Goal: Obtain resource: Obtain resource

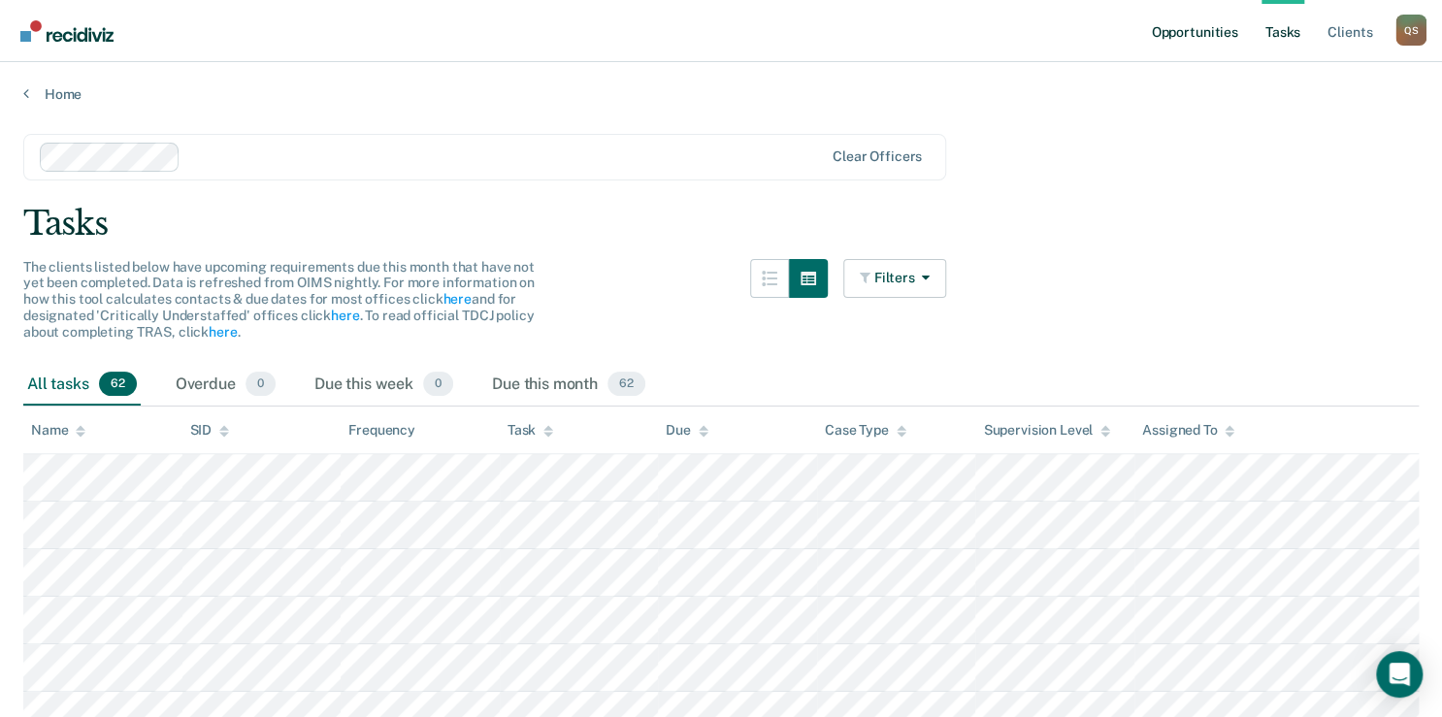
click at [1178, 34] on link "Opportunities" at bounding box center [1194, 31] width 94 height 62
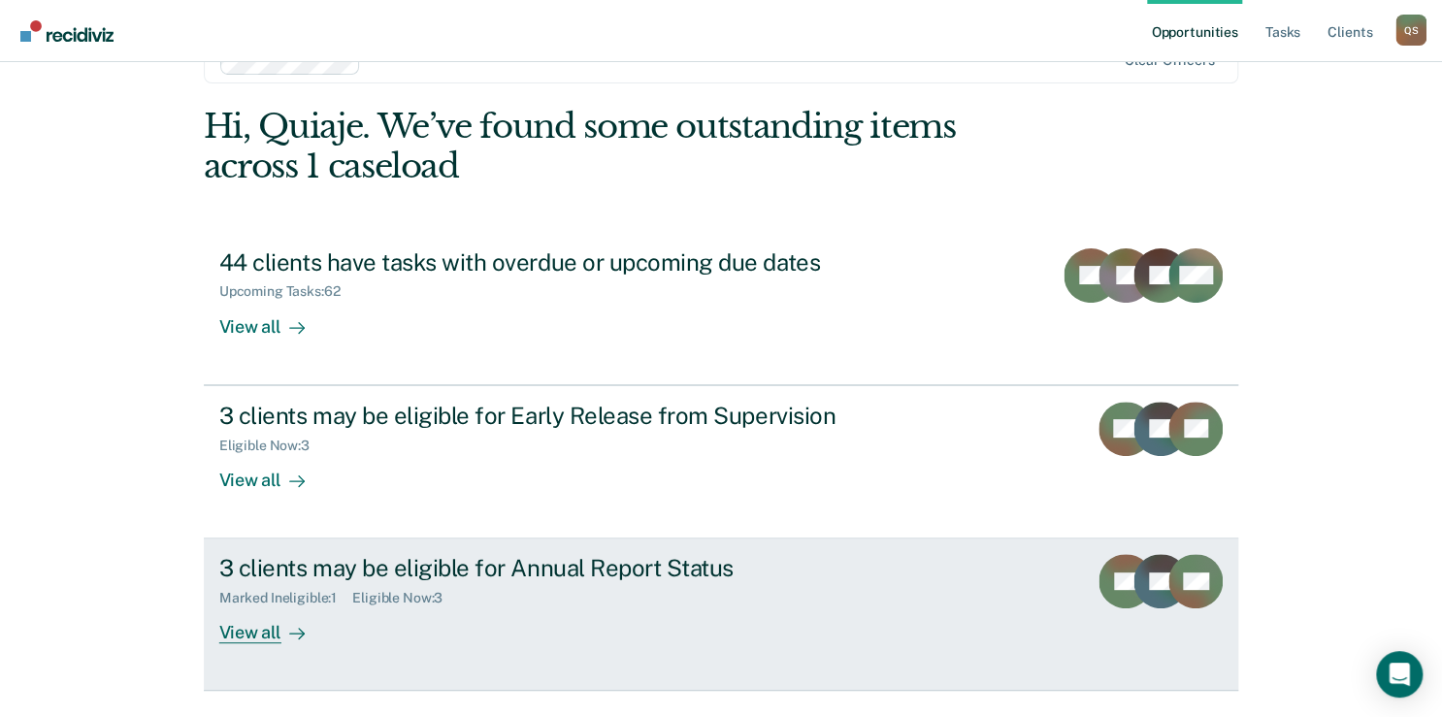
scroll to position [107, 0]
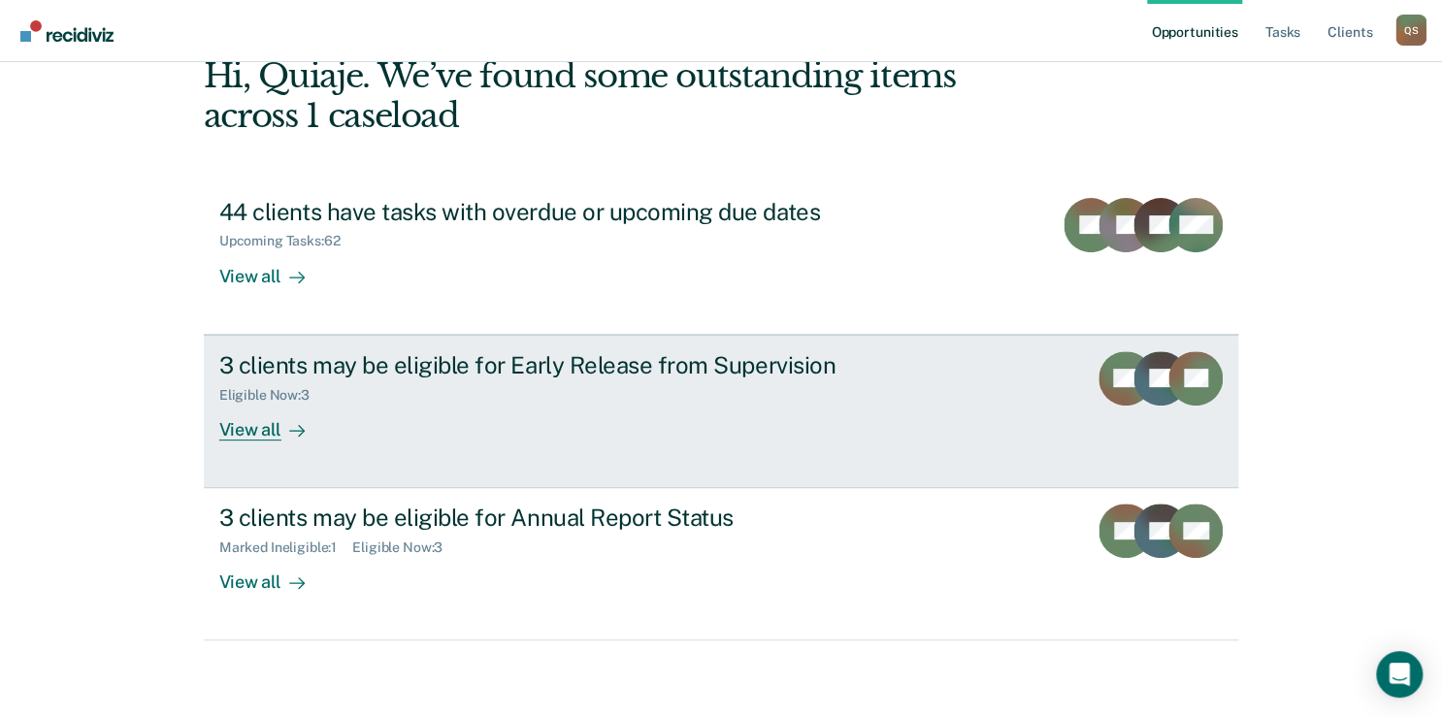
click at [307, 420] on div "View all" at bounding box center [273, 422] width 109 height 38
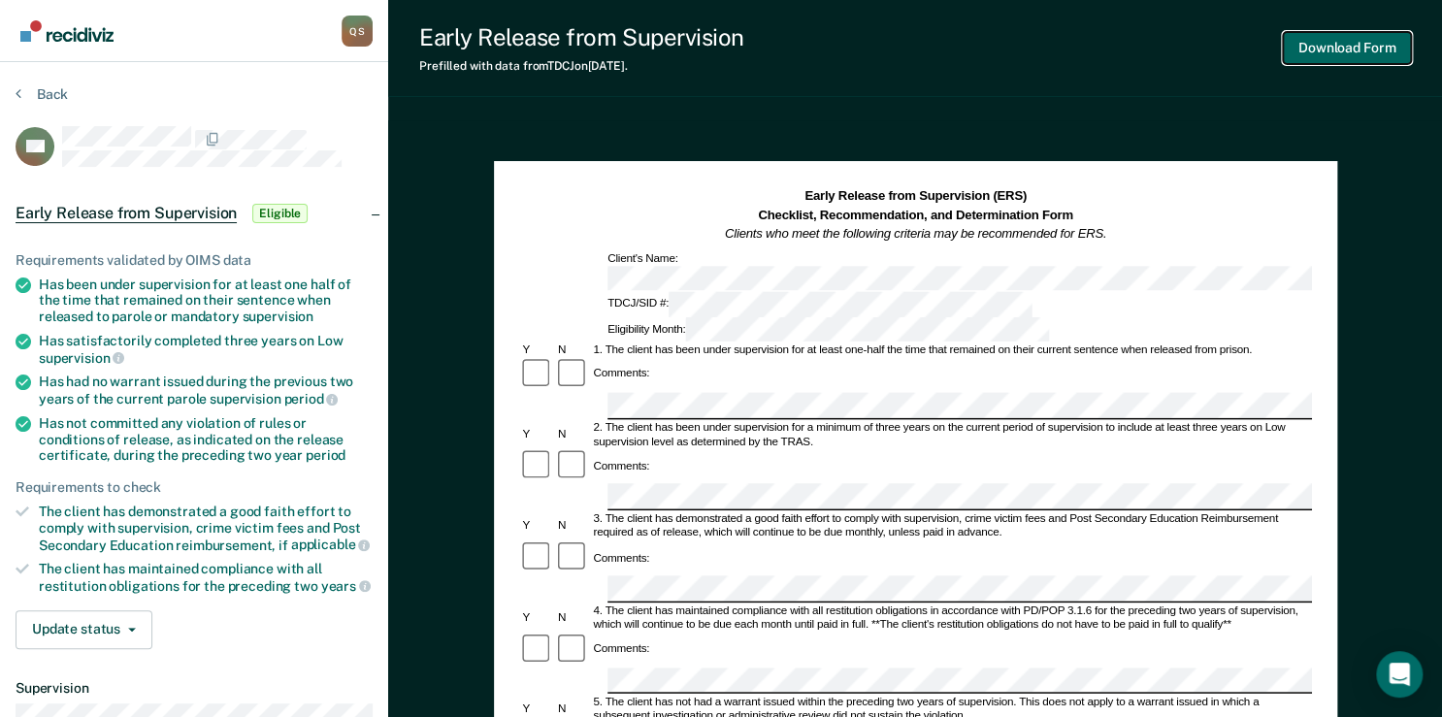
click at [1332, 54] on button "Download Form" at bounding box center [1347, 48] width 128 height 32
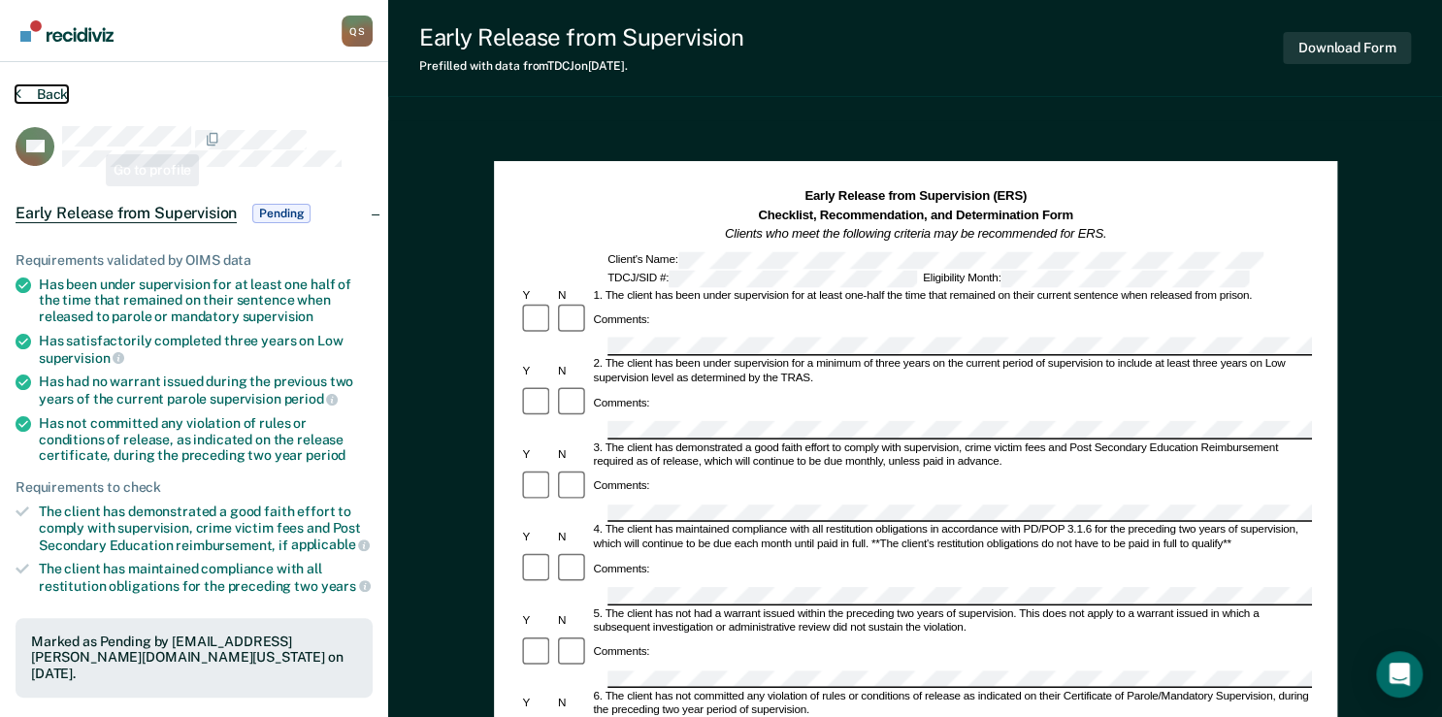
click at [38, 89] on button "Back" at bounding box center [42, 93] width 52 height 17
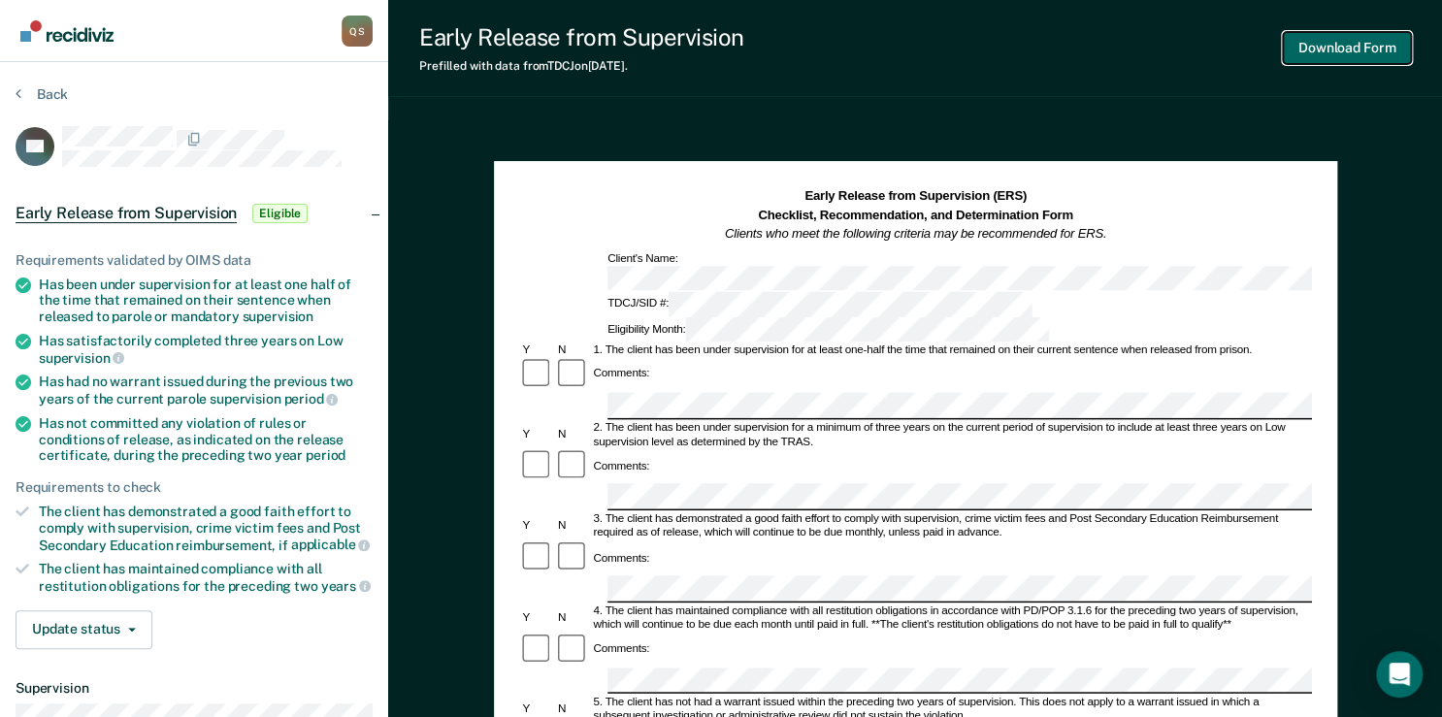
click at [1372, 50] on button "Download Form" at bounding box center [1347, 48] width 128 height 32
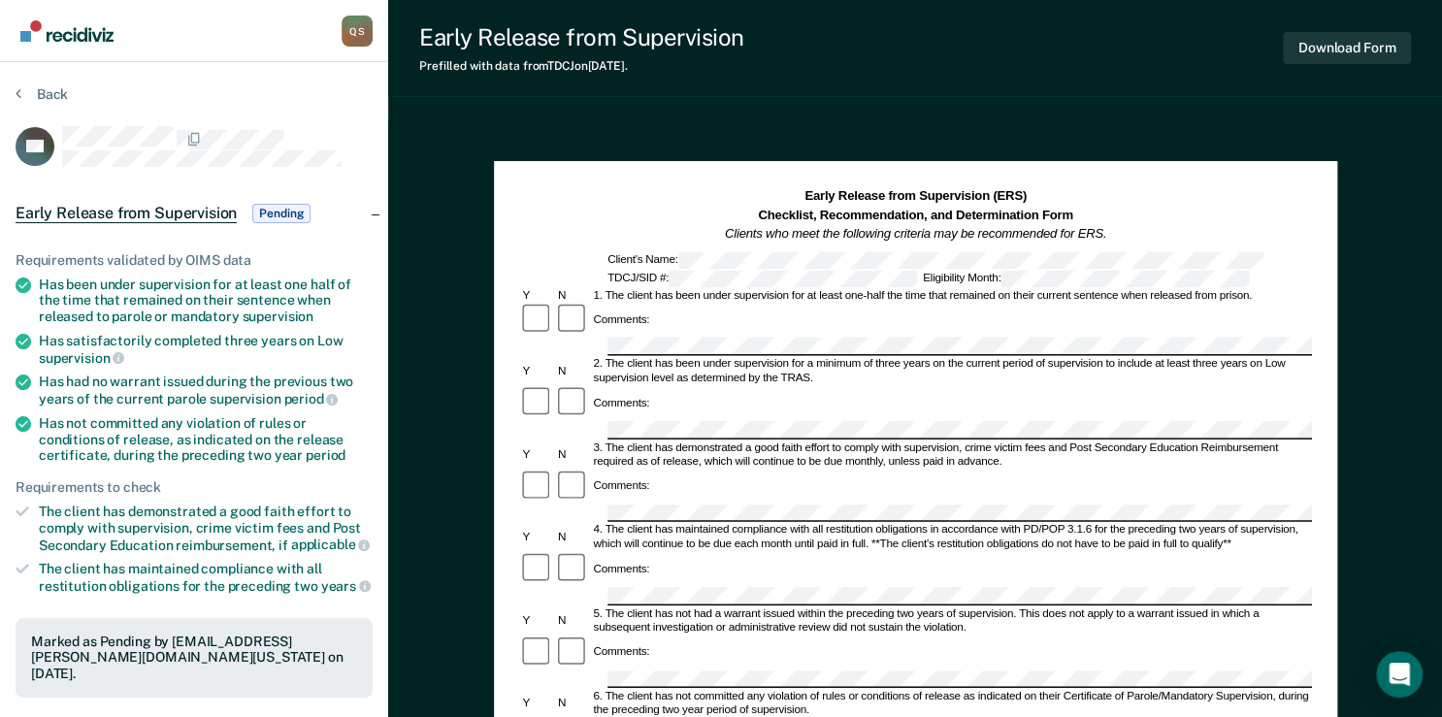
click at [0, 88] on html "Looks like you’re using Internet Explorer 11. For faster loading and a better e…" at bounding box center [721, 358] width 1442 height 717
click at [12, 88] on section "Back TH Early Release from Supervision Pending Requirements validated by OIMS d…" at bounding box center [194, 597] width 388 height 1070
click at [31, 92] on button "Back" at bounding box center [42, 93] width 52 height 17
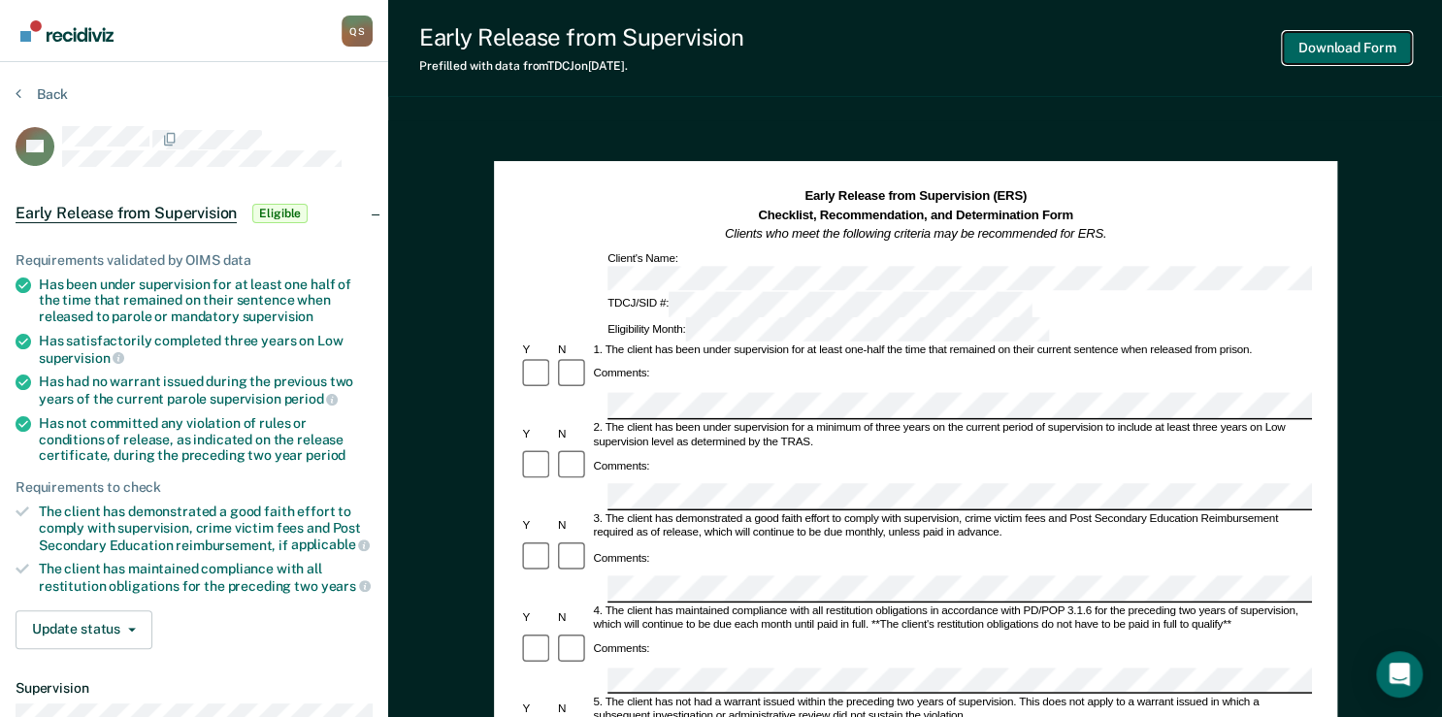
click at [1325, 53] on button "Download Form" at bounding box center [1347, 48] width 128 height 32
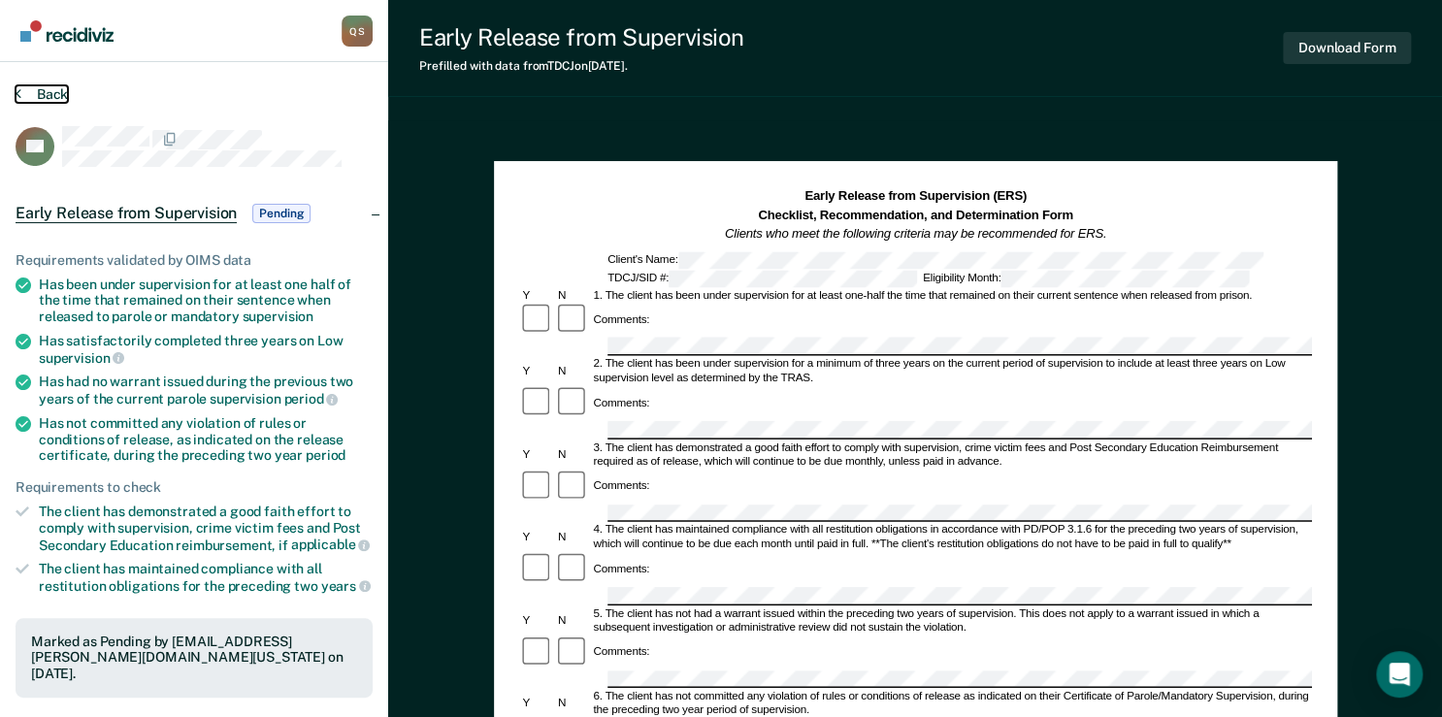
click at [21, 97] on button "Back" at bounding box center [42, 93] width 52 height 17
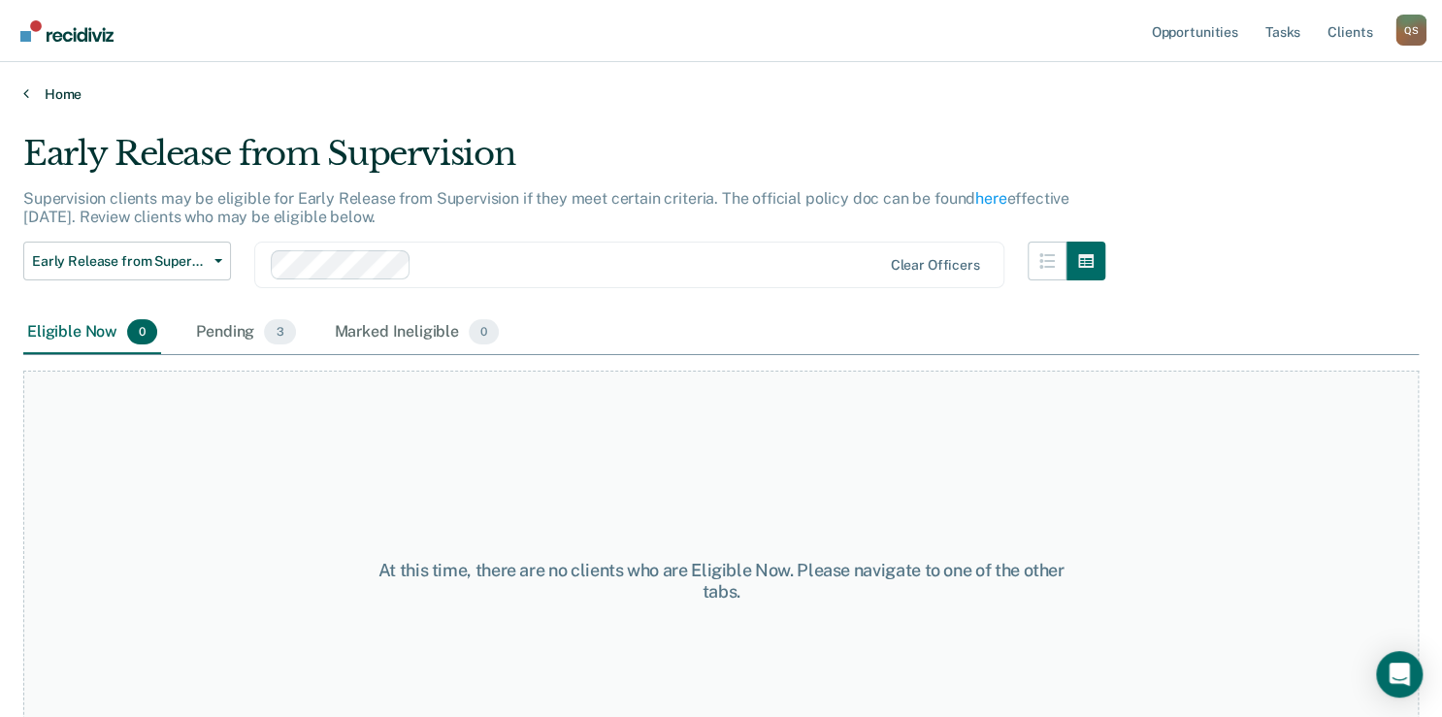
click at [47, 91] on link "Home" at bounding box center [721, 93] width 1396 height 17
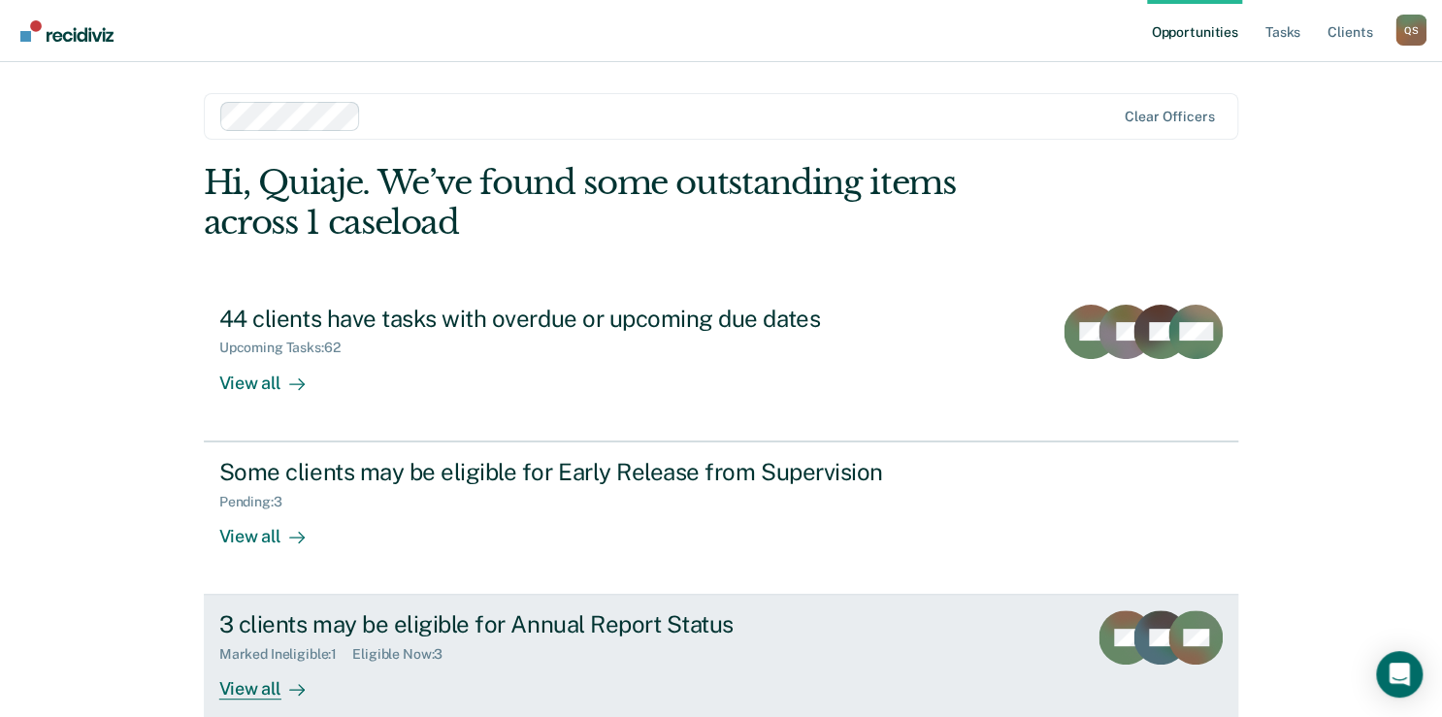
click at [339, 664] on div "3 clients may be eligible for Annual Report Status Marked Ineligible : 1 Eligib…" at bounding box center [583, 655] width 728 height 89
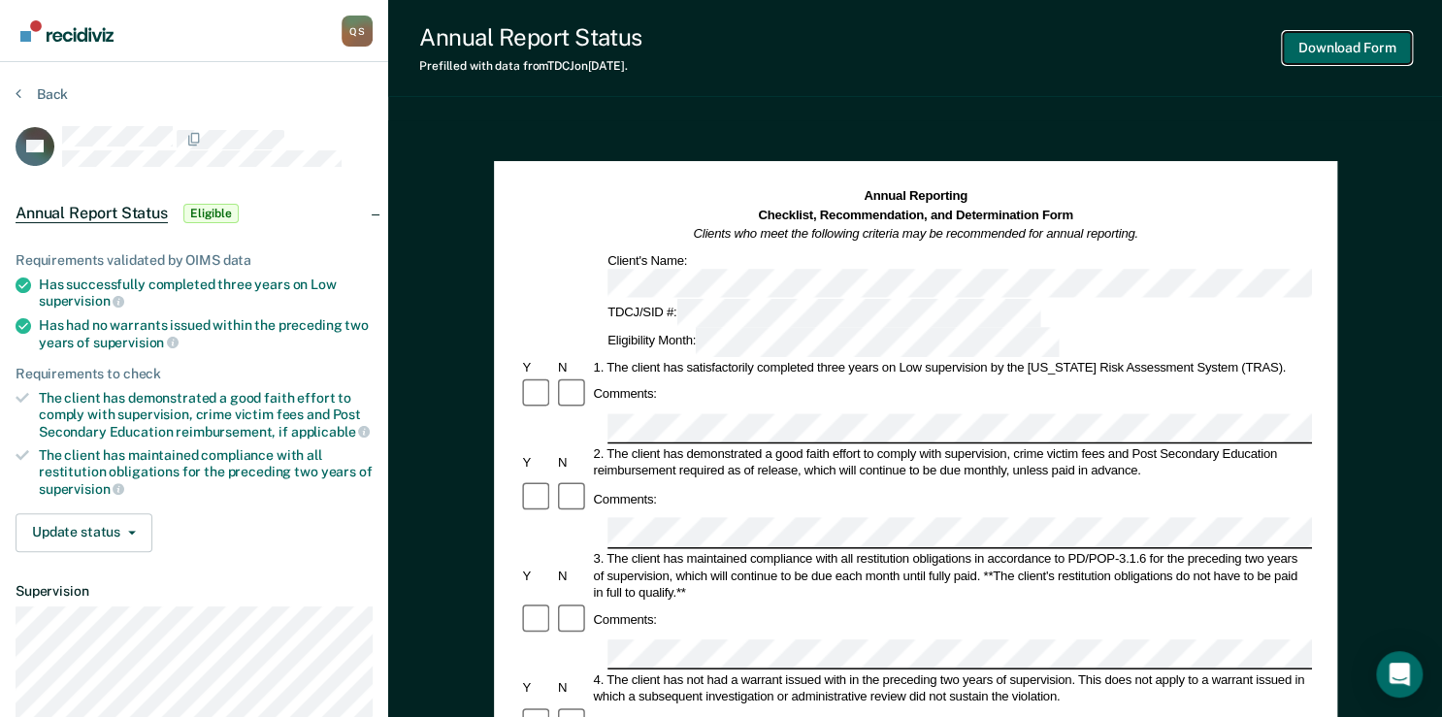
click at [1321, 56] on button "Download Form" at bounding box center [1347, 48] width 128 height 32
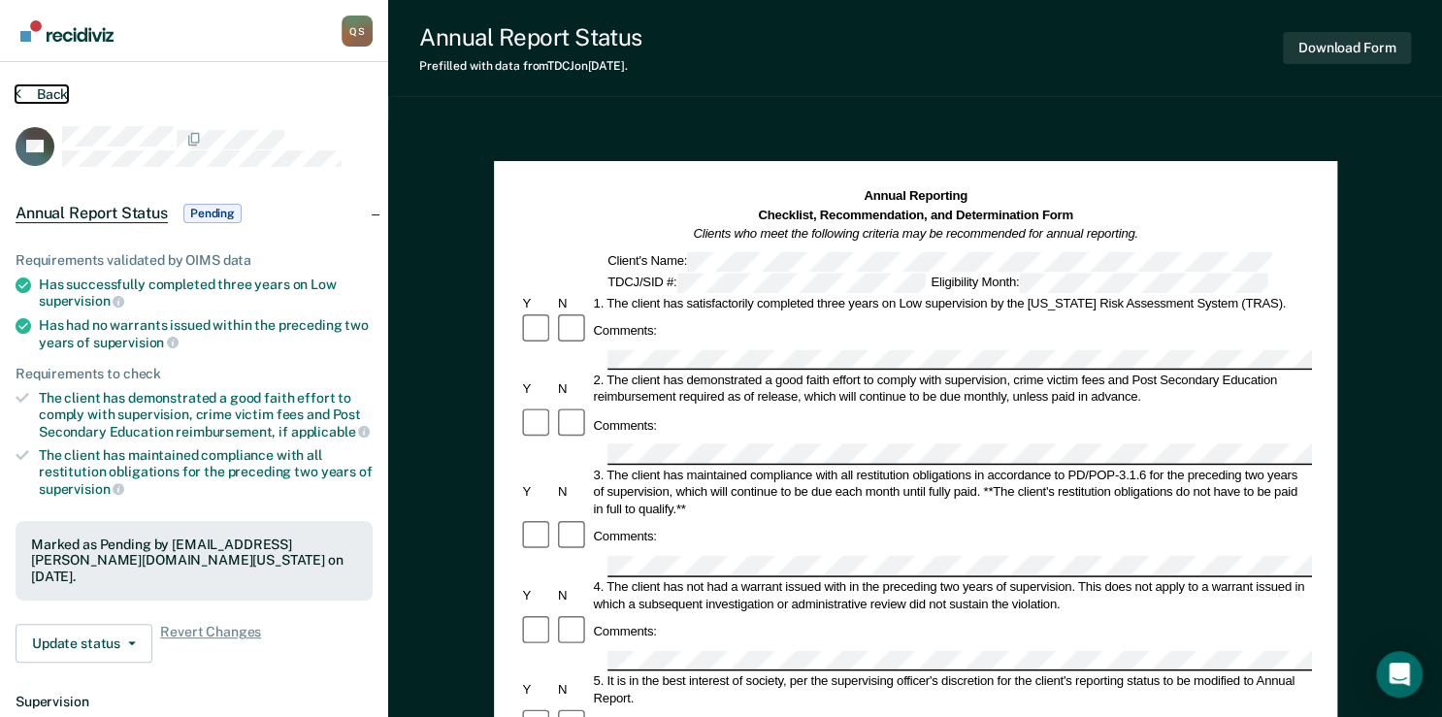
click at [59, 90] on button "Back" at bounding box center [42, 93] width 52 height 17
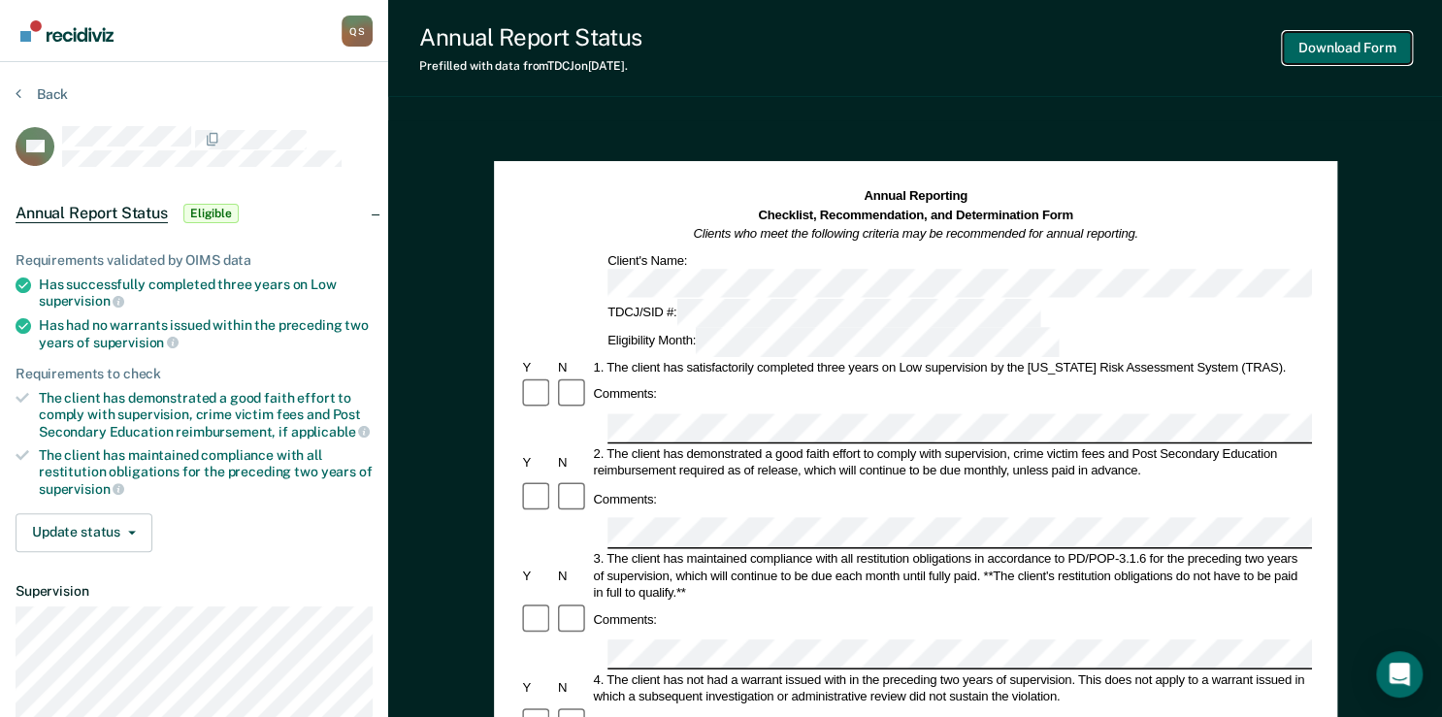
click at [1312, 54] on button "Download Form" at bounding box center [1347, 48] width 128 height 32
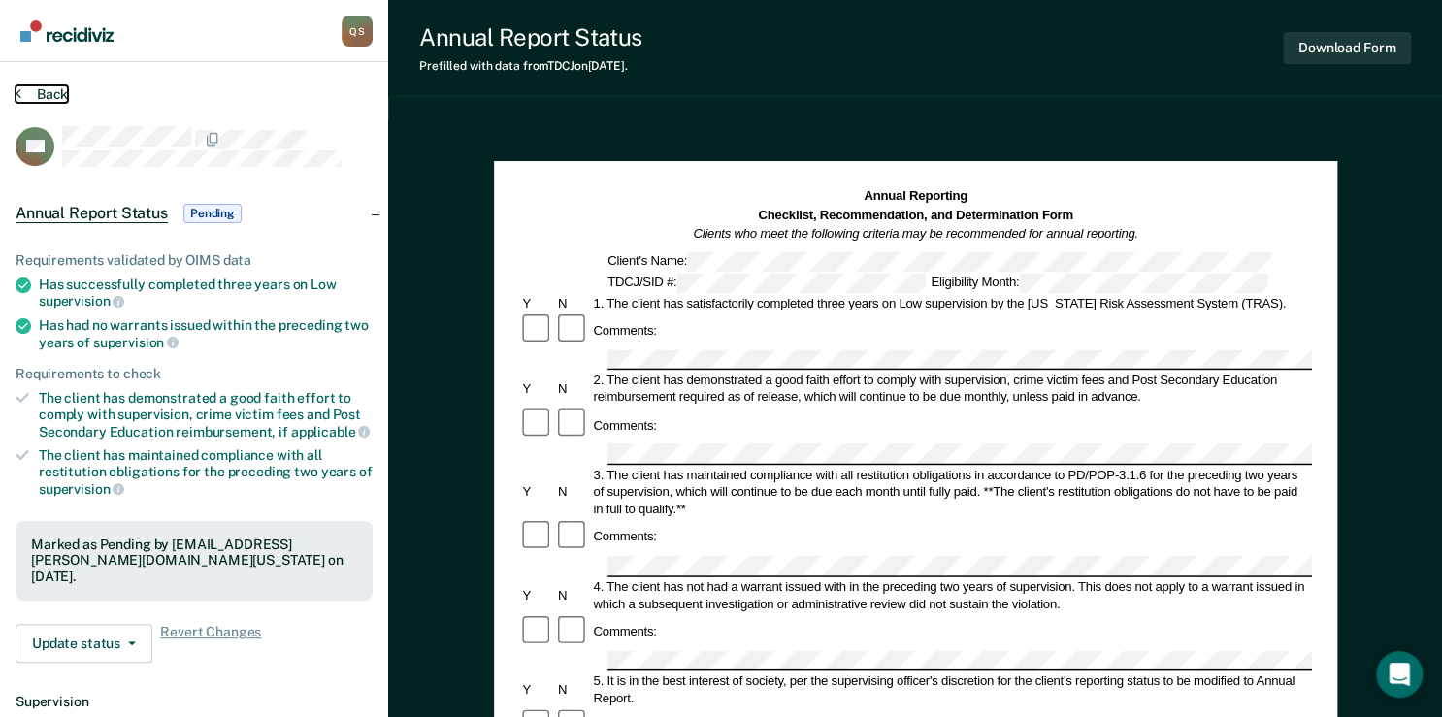
click at [44, 94] on button "Back" at bounding box center [42, 93] width 52 height 17
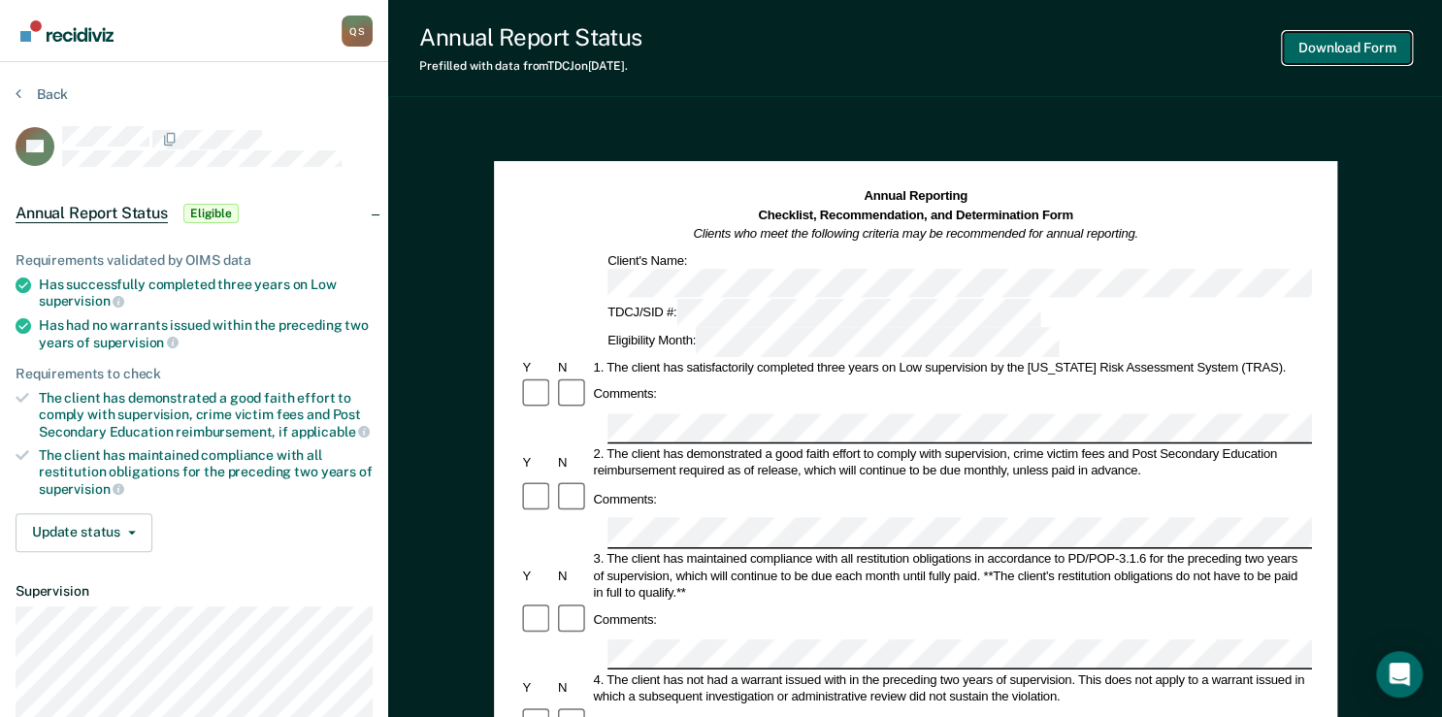
click at [1308, 52] on button "Download Form" at bounding box center [1347, 48] width 128 height 32
